Goal: Task Accomplishment & Management: Use online tool/utility

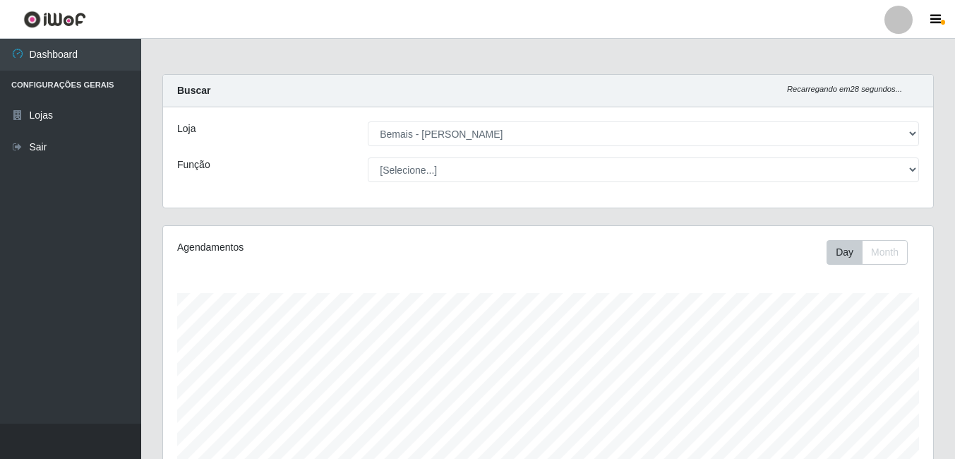
select select "230"
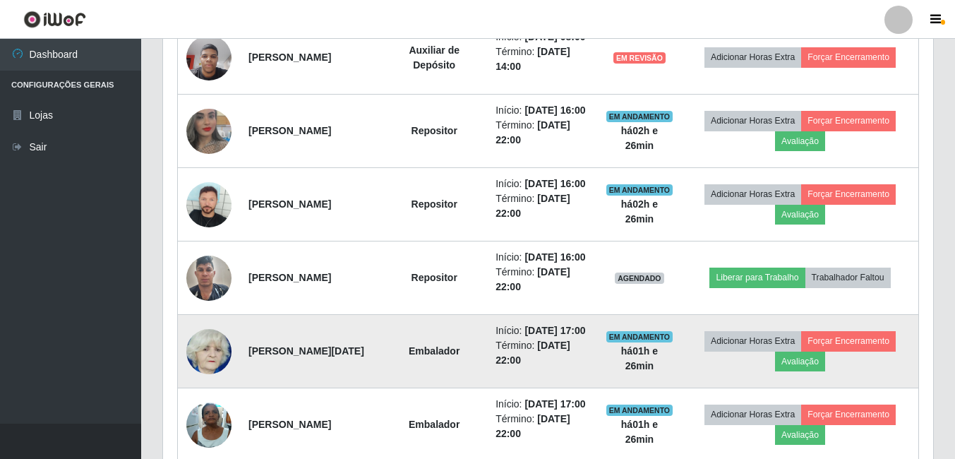
scroll to position [527, 0]
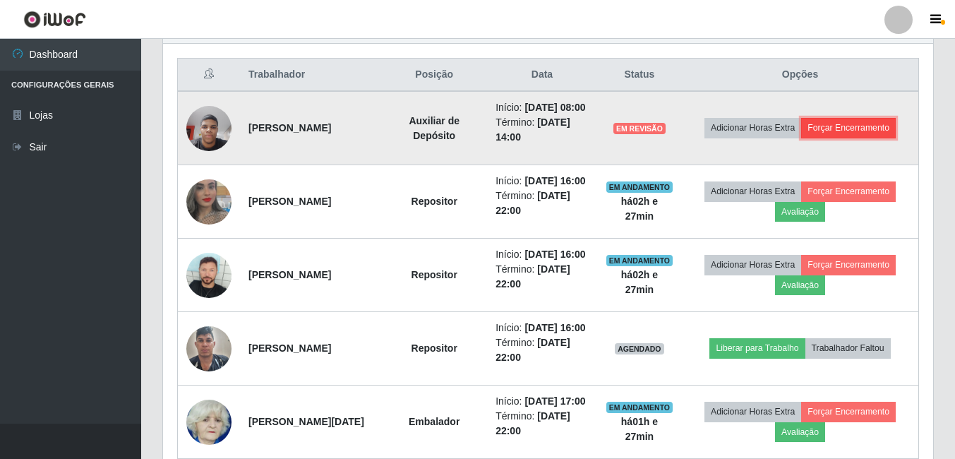
click at [853, 136] on button "Forçar Encerramento" at bounding box center [848, 128] width 95 height 20
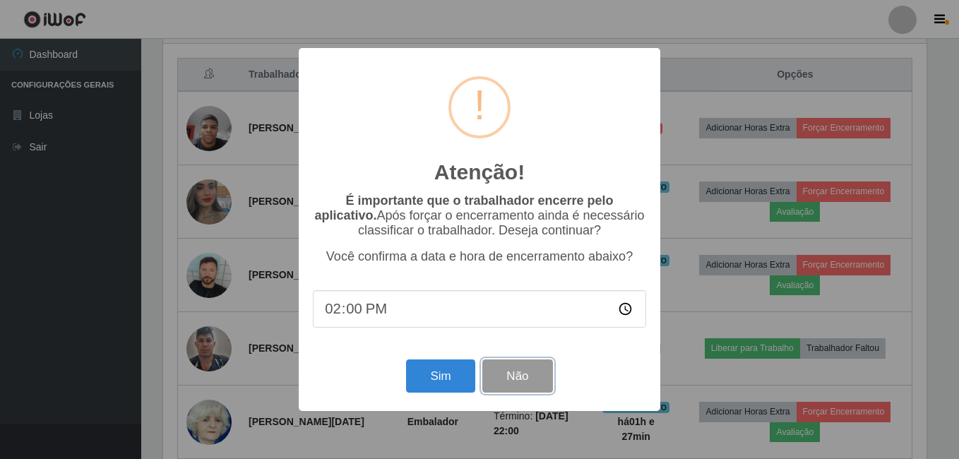
click at [513, 388] on button "Não" at bounding box center [517, 375] width 70 height 33
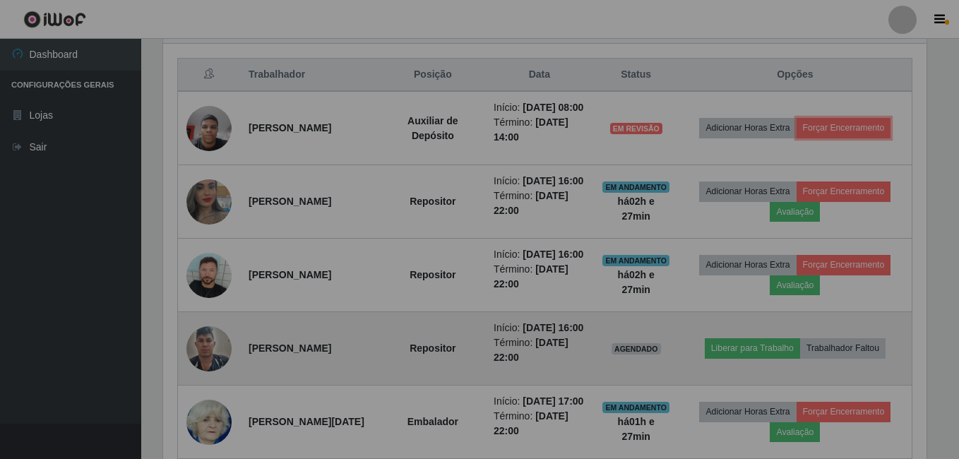
scroll to position [293, 770]
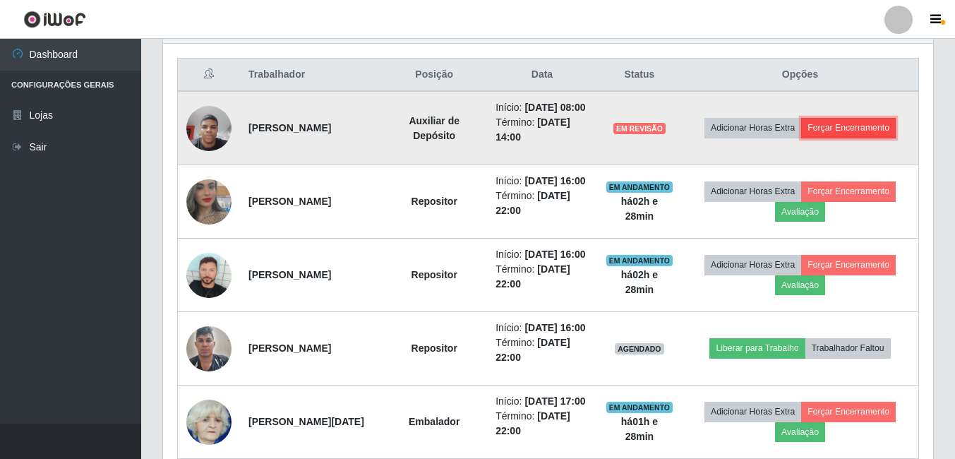
click at [833, 130] on button "Forçar Encerramento" at bounding box center [848, 128] width 95 height 20
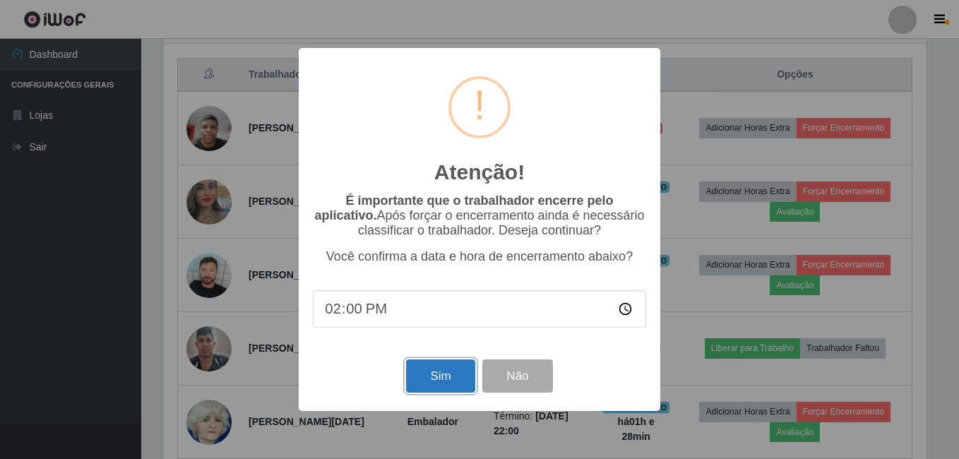
click at [442, 385] on button "Sim" at bounding box center [440, 375] width 68 height 33
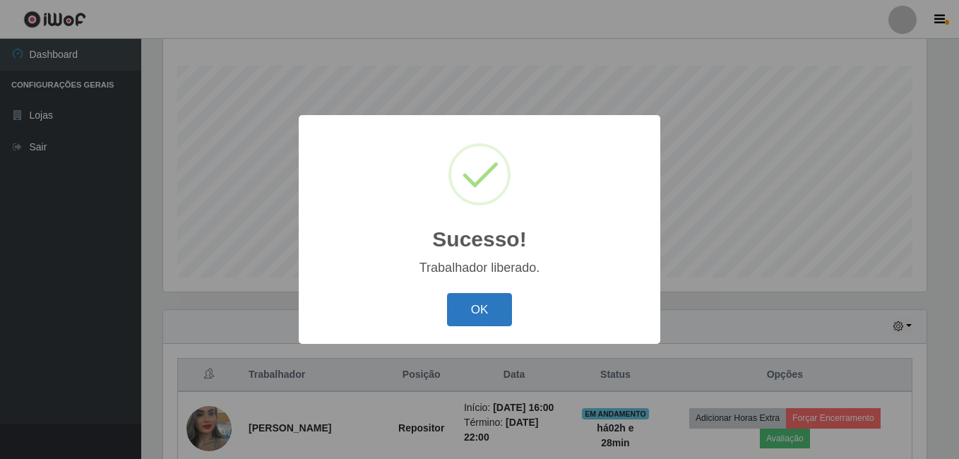
click at [467, 304] on button "OK" at bounding box center [480, 309] width 66 height 33
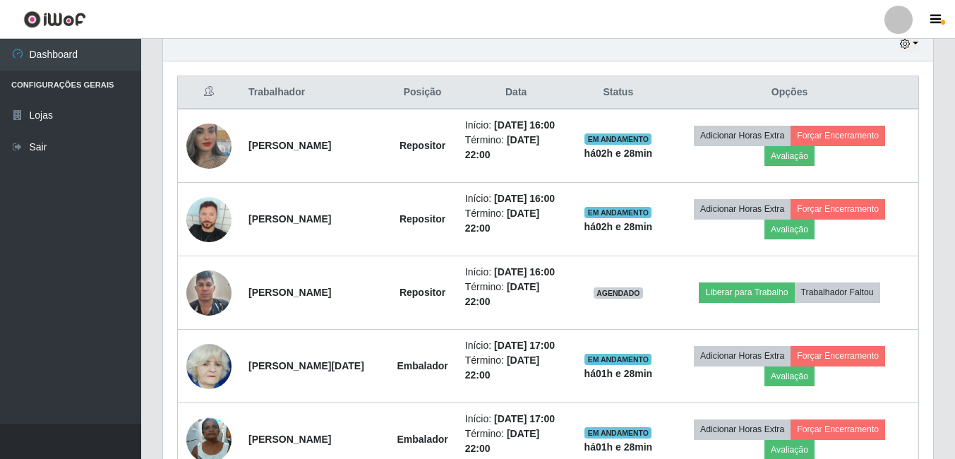
scroll to position [580, 0]
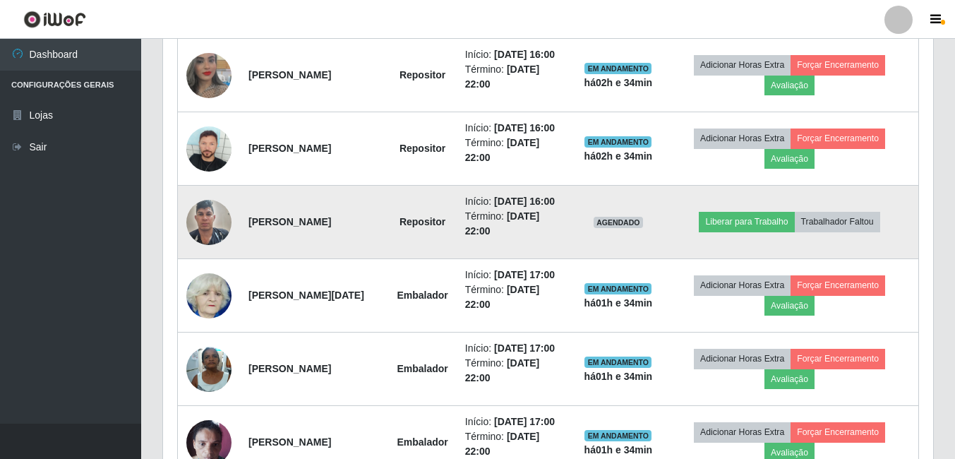
drag, startPoint x: 248, startPoint y: 261, endPoint x: 384, endPoint y: 262, distance: 135.5
click at [331, 227] on strong "[PERSON_NAME]" at bounding box center [289, 221] width 83 height 11
drag, startPoint x: 384, startPoint y: 262, endPoint x: 358, endPoint y: 256, distance: 26.9
copy strong "[PERSON_NAME]"
click at [855, 232] on button "Trabalhador Faltou" at bounding box center [837, 222] width 85 height 20
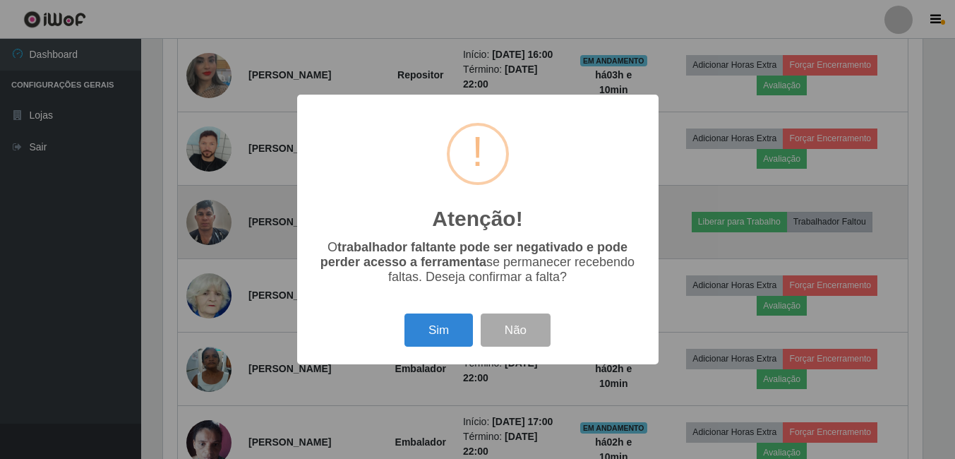
scroll to position [293, 763]
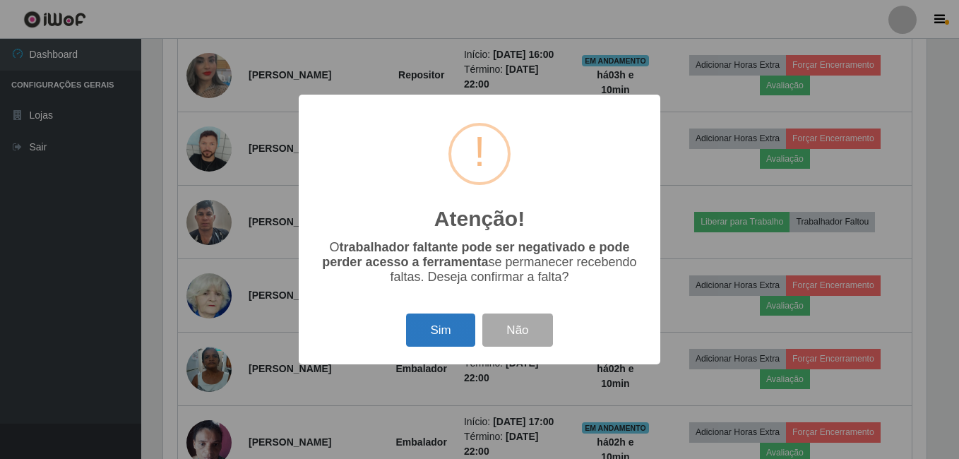
click at [440, 342] on button "Sim" at bounding box center [440, 329] width 68 height 33
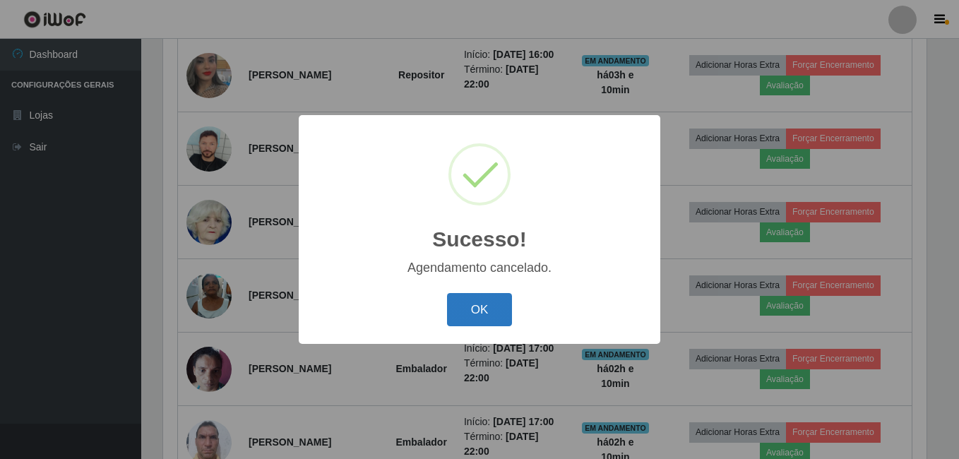
click at [471, 312] on button "OK" at bounding box center [480, 309] width 66 height 33
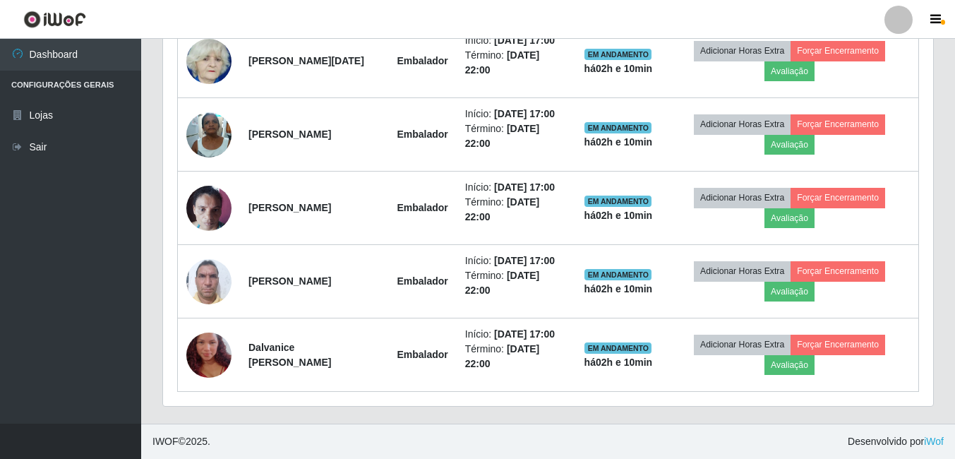
scroll to position [845, 0]
